Goal: Find specific page/section: Find specific page/section

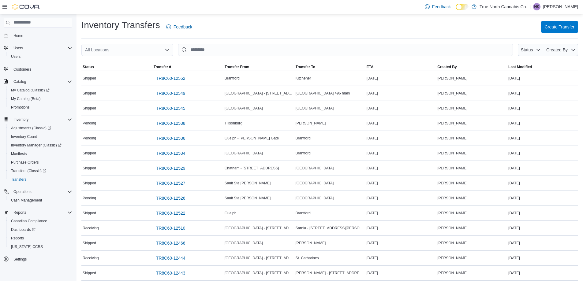
scroll to position [117, 0]
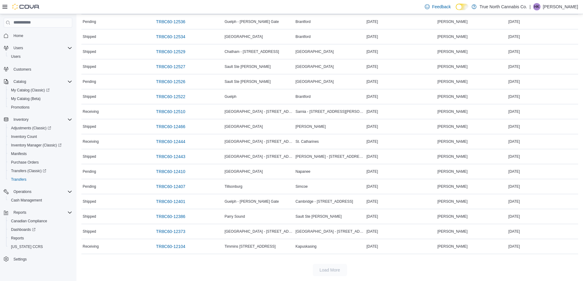
click at [7, 7] on div at bounding box center [20, 7] width 37 height 6
click at [6, 7] on icon at bounding box center [4, 6] width 5 height 5
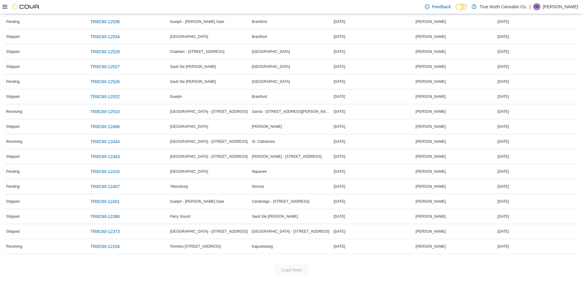
click at [4, 6] on icon at bounding box center [4, 6] width 5 height 5
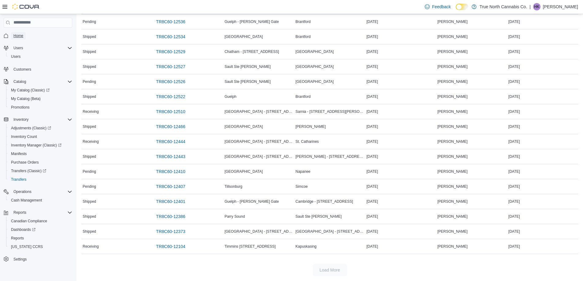
click at [20, 35] on span "Home" at bounding box center [18, 35] width 10 height 5
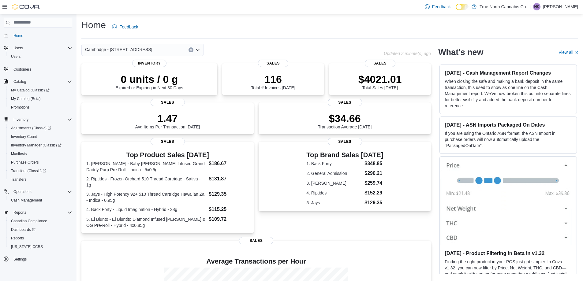
click at [198, 50] on icon "Open list of options" at bounding box center [197, 49] width 5 height 5
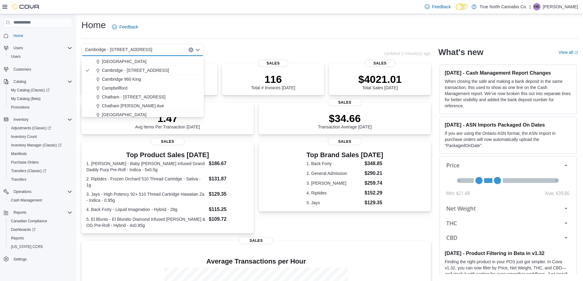
scroll to position [61, 0]
click at [137, 77] on span "Cambridge 960 King" at bounding box center [121, 79] width 39 height 6
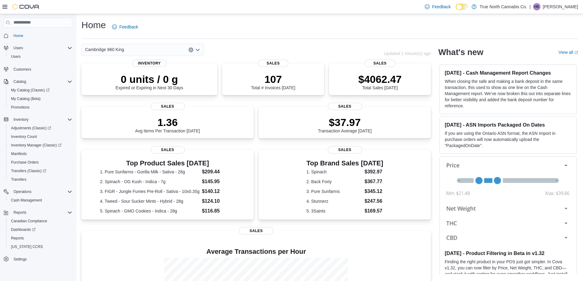
click at [198, 50] on icon "Open list of options" at bounding box center [198, 50] width 4 height 2
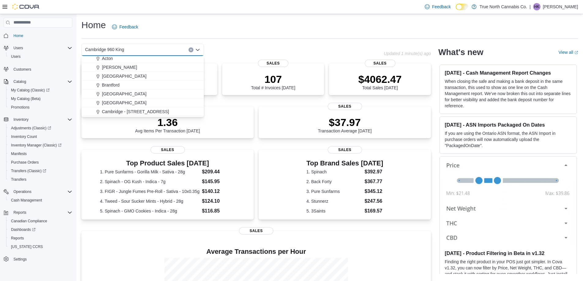
scroll to position [31, 0]
click at [142, 100] on span "Cambridge - [STREET_ADDRESS]" at bounding box center [135, 101] width 67 height 6
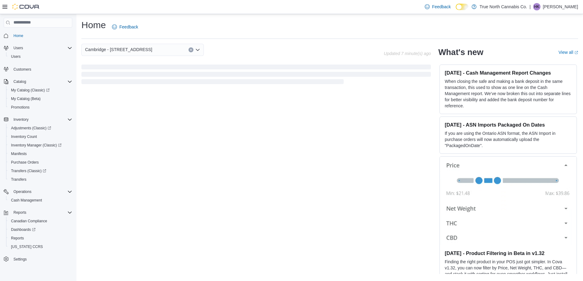
scroll to position [0, 0]
